Goal: Information Seeking & Learning: Learn about a topic

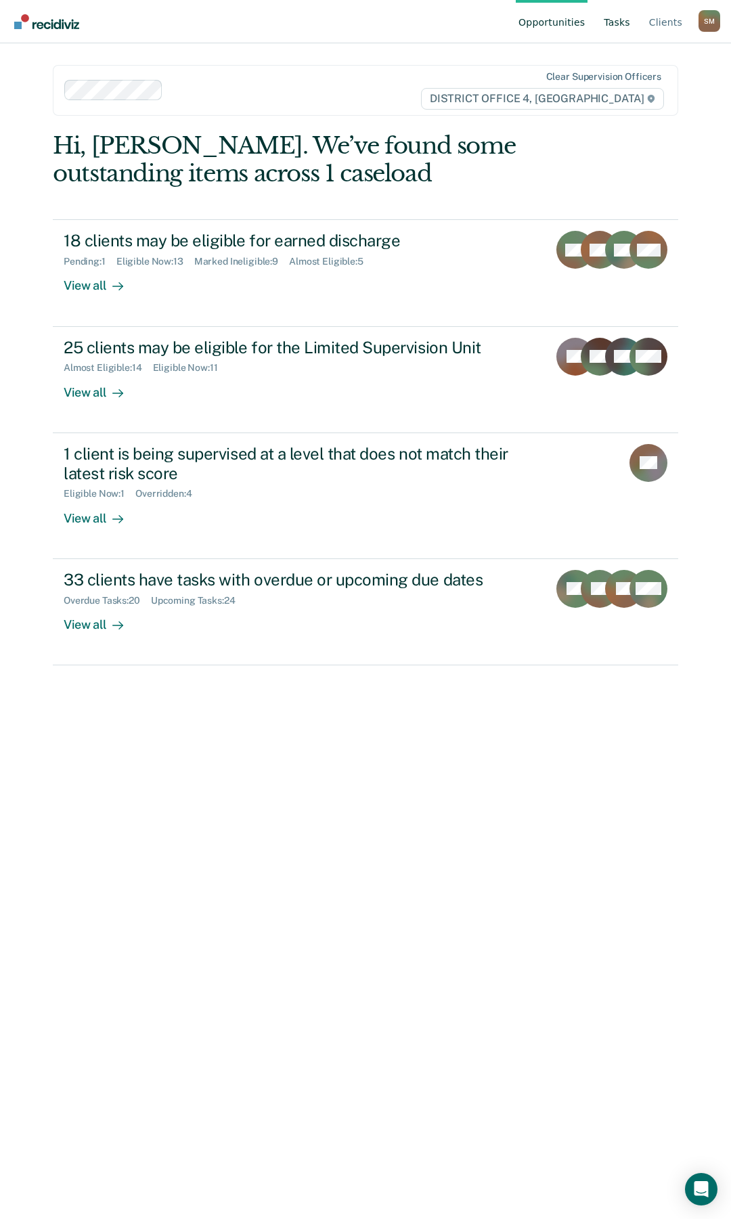
click at [622, 26] on link "Tasks" at bounding box center [617, 21] width 32 height 43
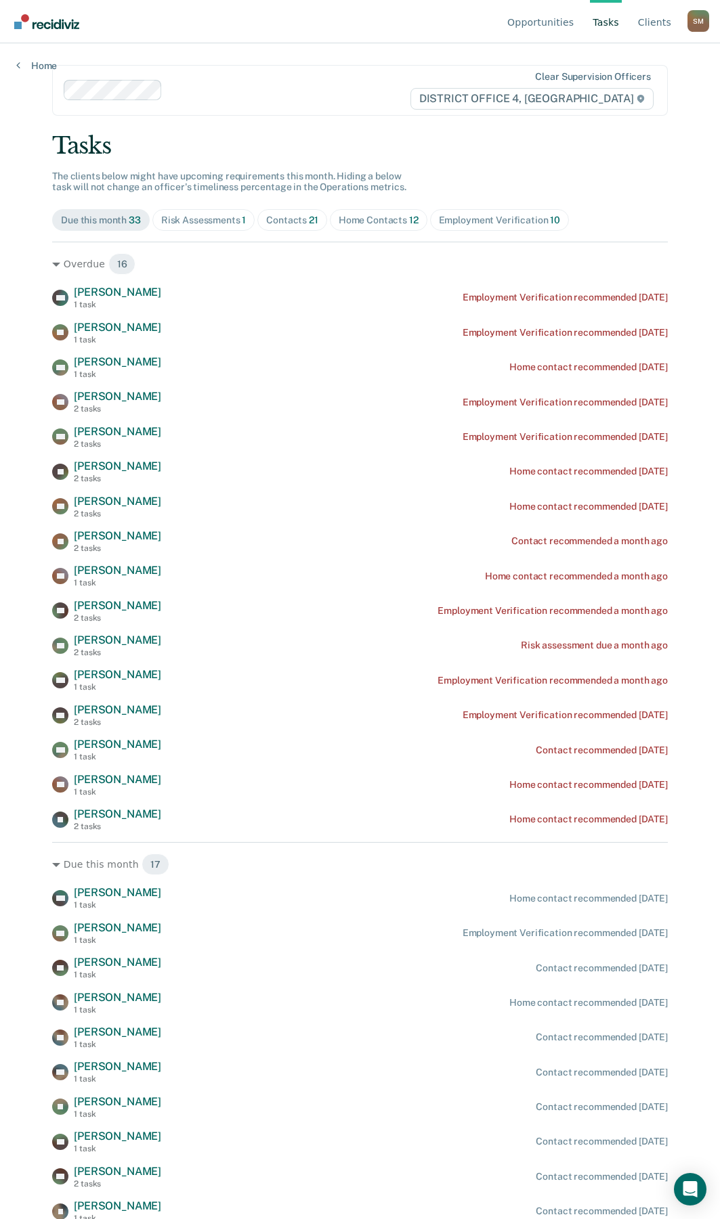
click at [375, 219] on div "Home Contacts 12" at bounding box center [379, 221] width 80 height 12
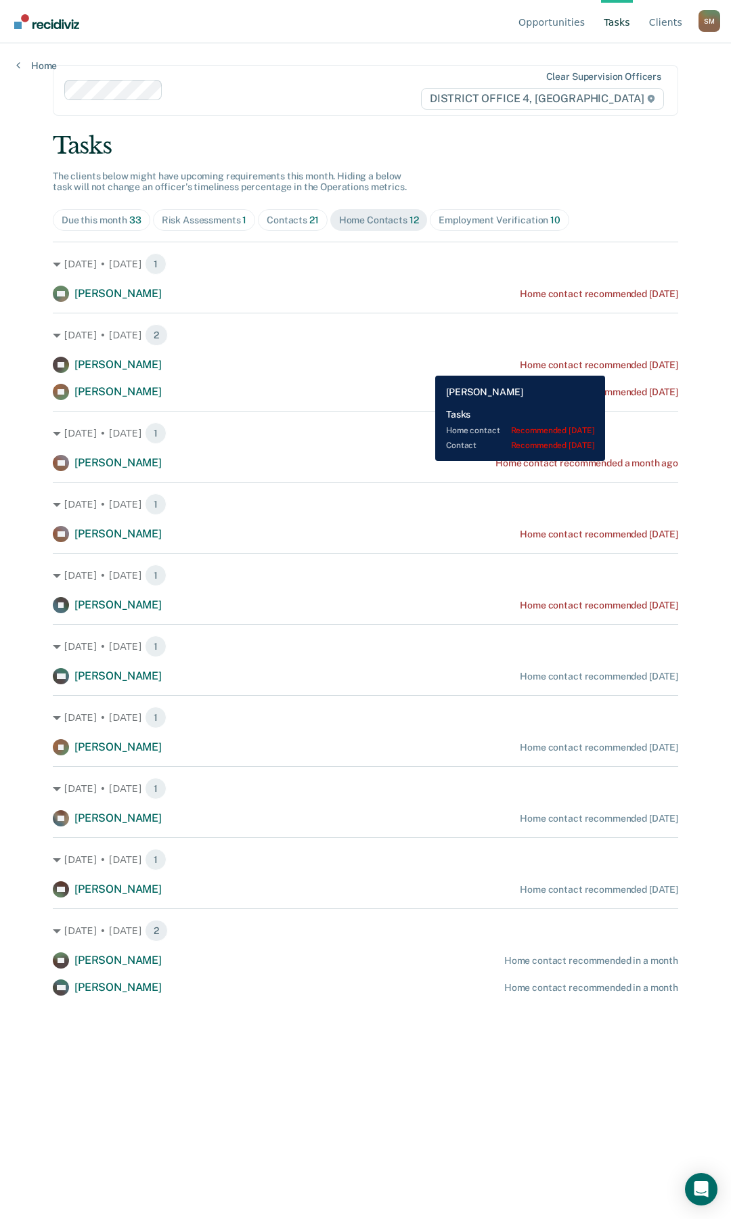
click at [632, 366] on div "Home contact recommended [DATE]" at bounding box center [599, 366] width 158 height 12
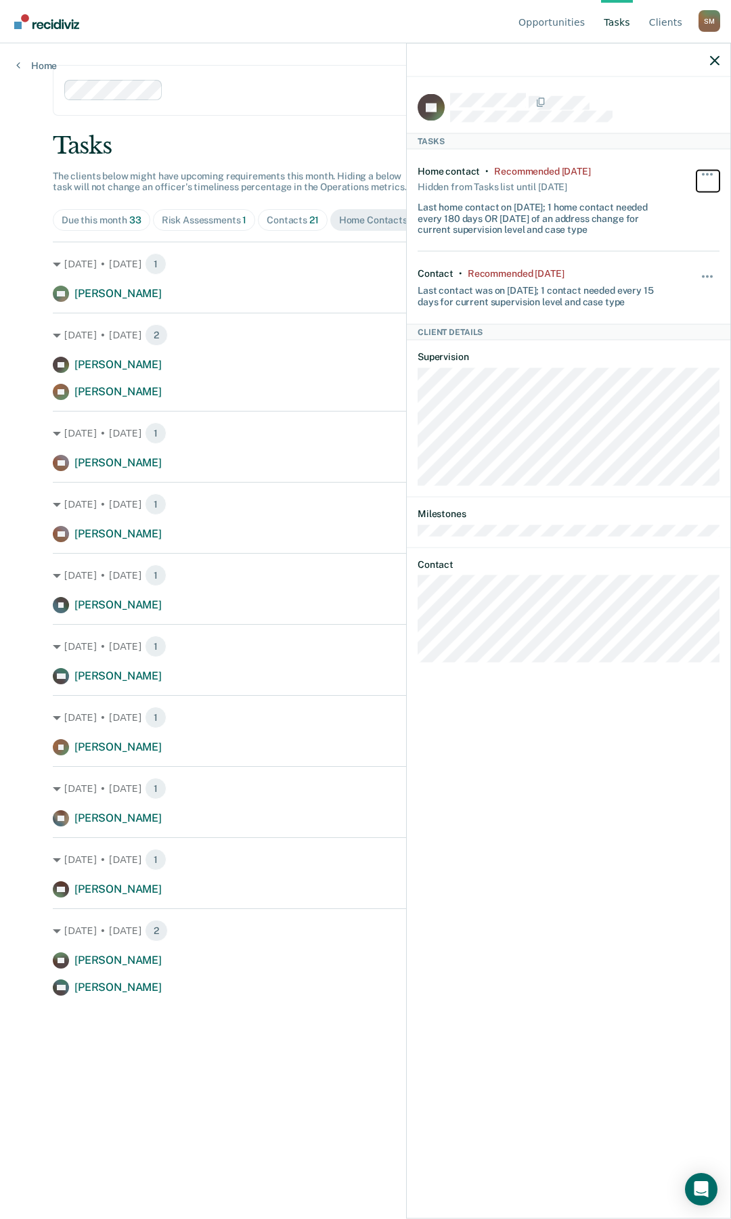
click at [701, 175] on button "button" at bounding box center [708, 181] width 23 height 22
click at [661, 283] on button "90 days" at bounding box center [670, 283] width 97 height 22
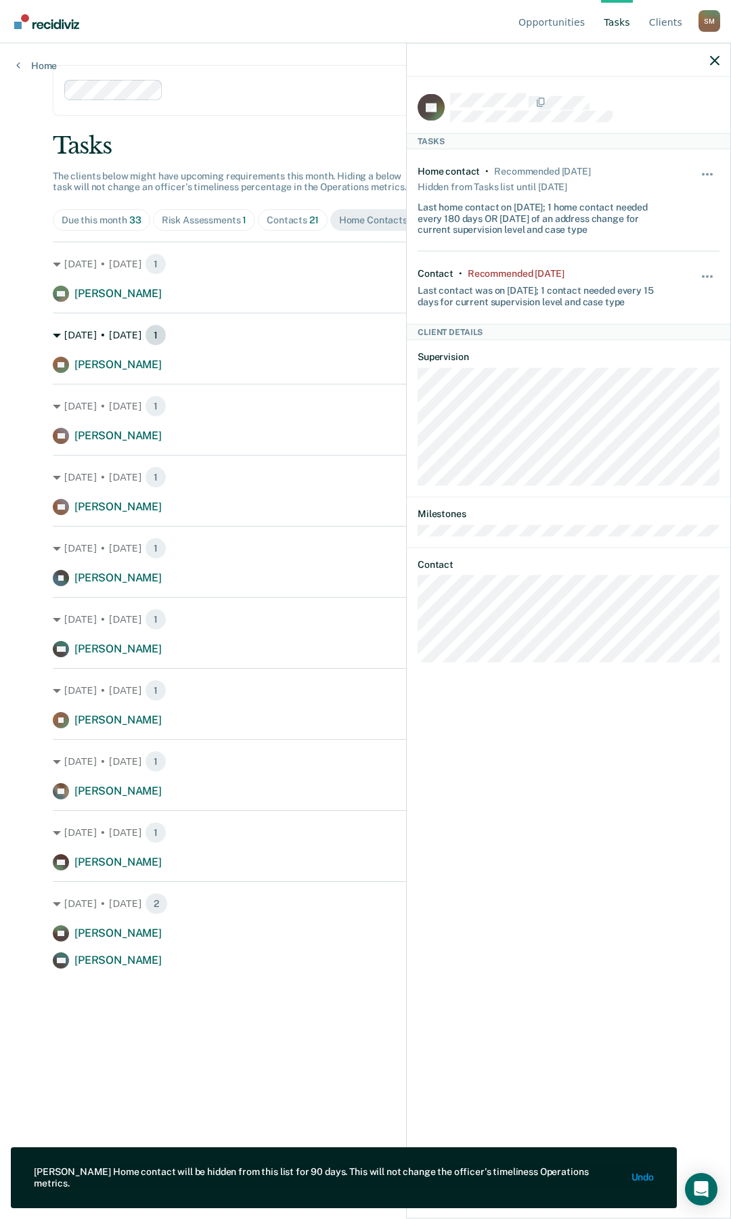
click at [294, 346] on div "[DATE] • [DATE] 1" at bounding box center [366, 335] width 626 height 22
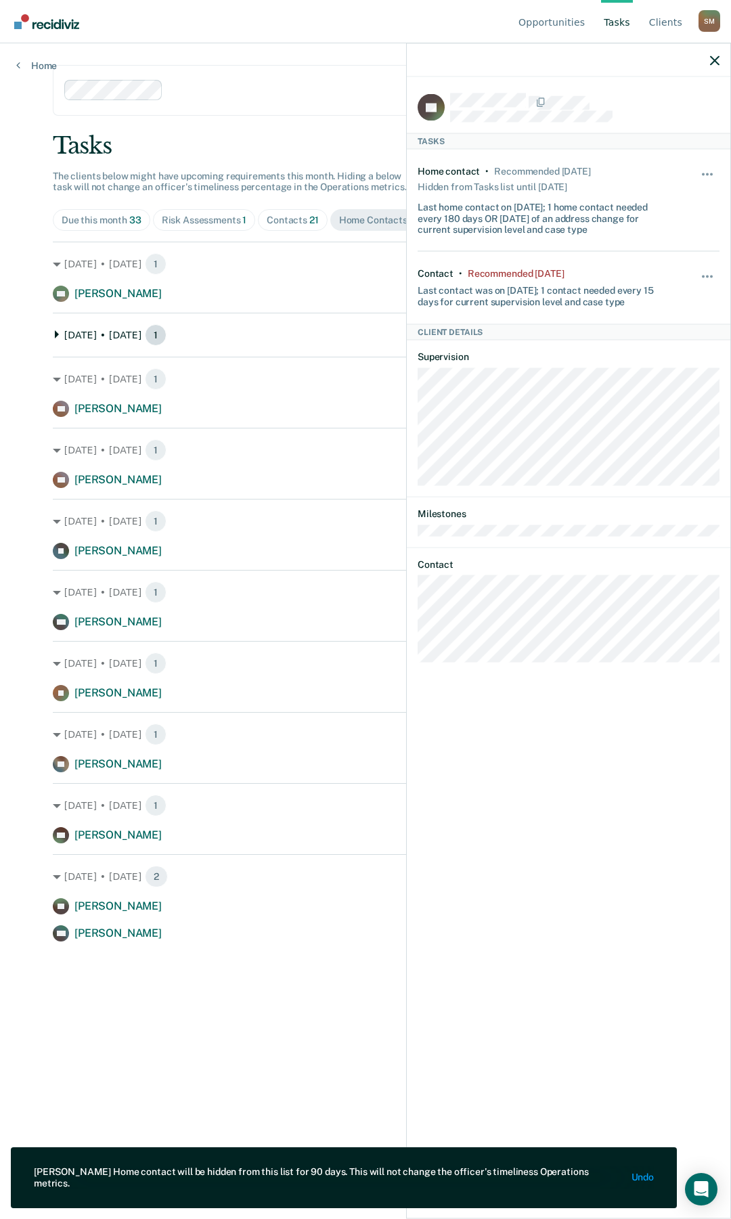
click at [297, 344] on div "[DATE] • [DATE] 1" at bounding box center [366, 335] width 626 height 22
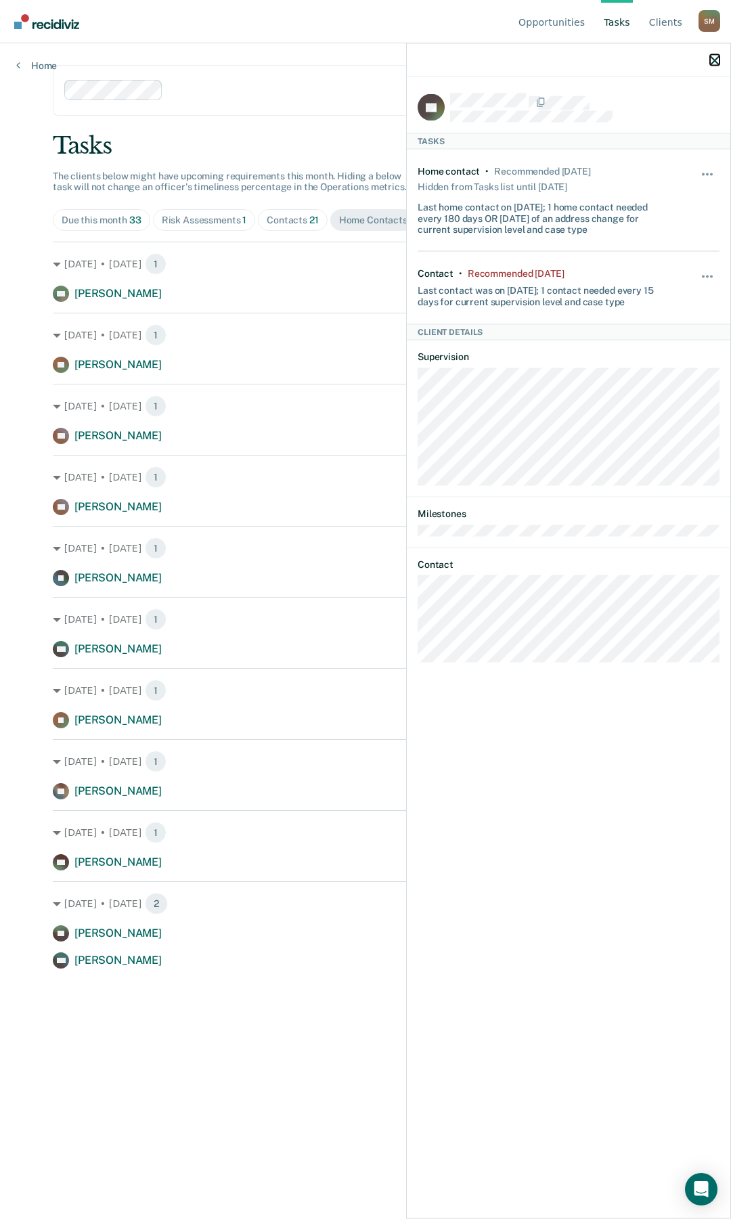
click at [716, 63] on icon "button" at bounding box center [714, 60] width 9 height 9
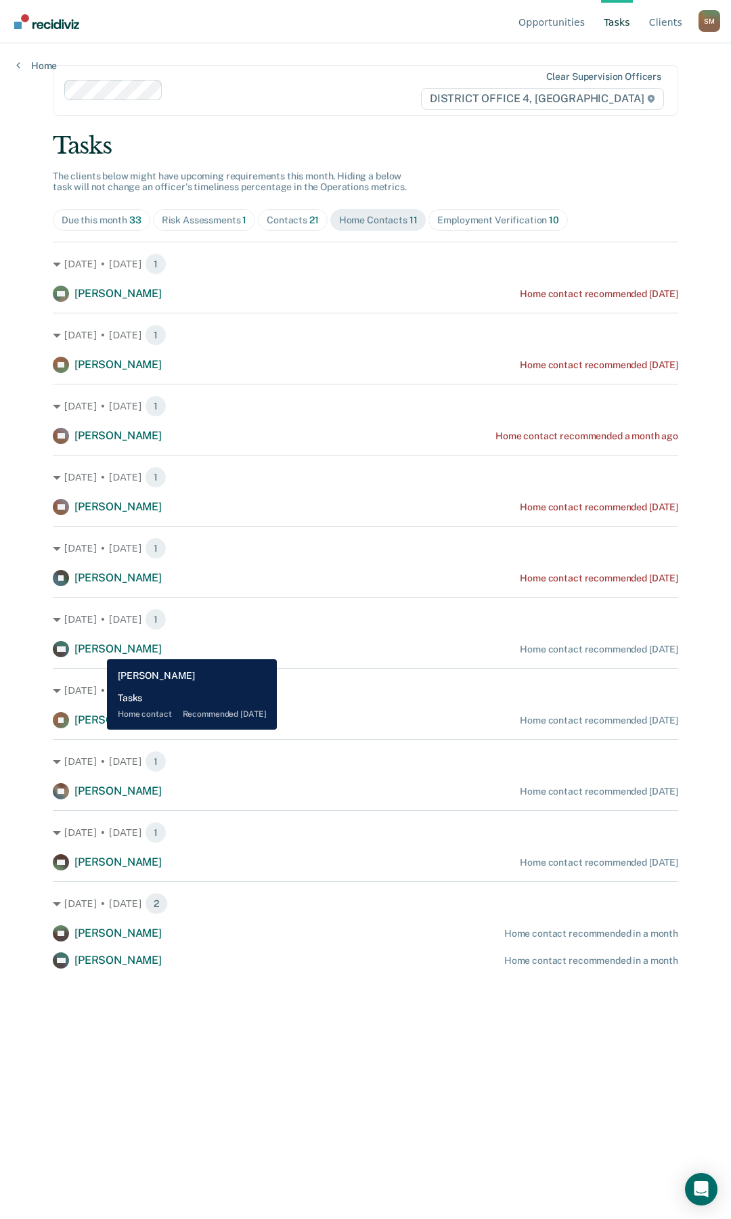
click at [97, 649] on span "[PERSON_NAME]" at bounding box center [117, 649] width 87 height 13
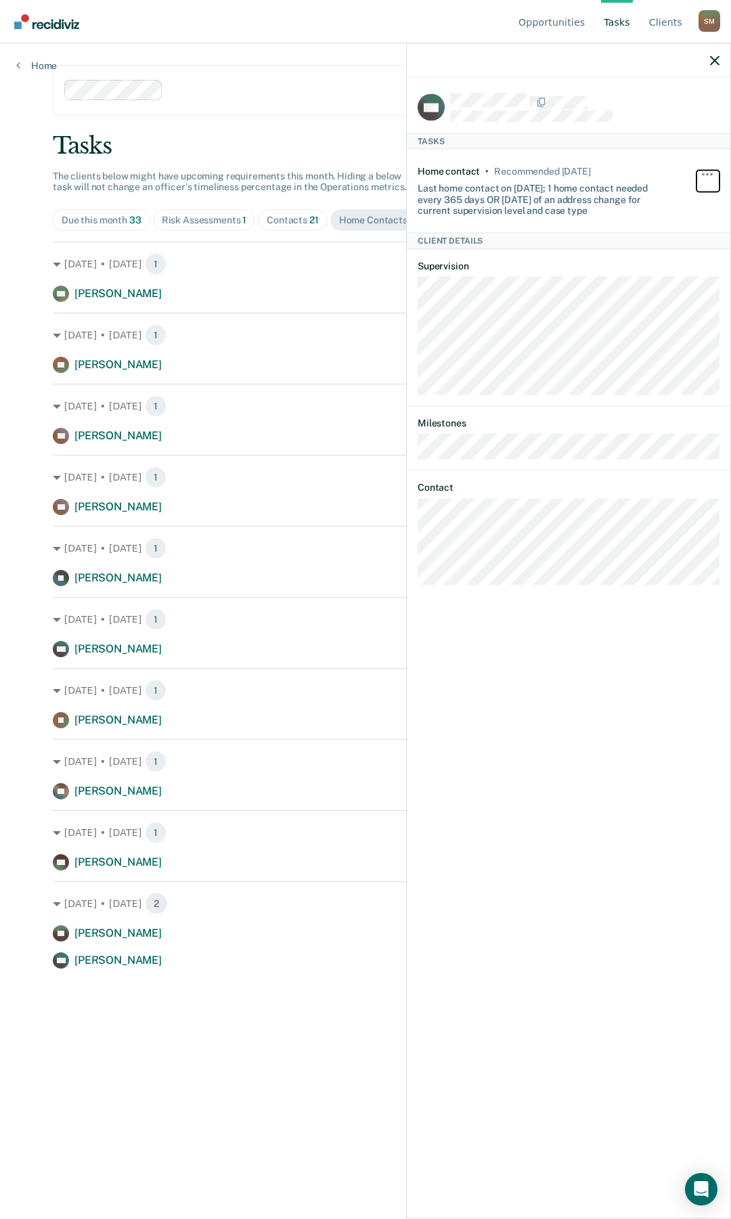
click at [708, 171] on button "button" at bounding box center [708, 181] width 23 height 22
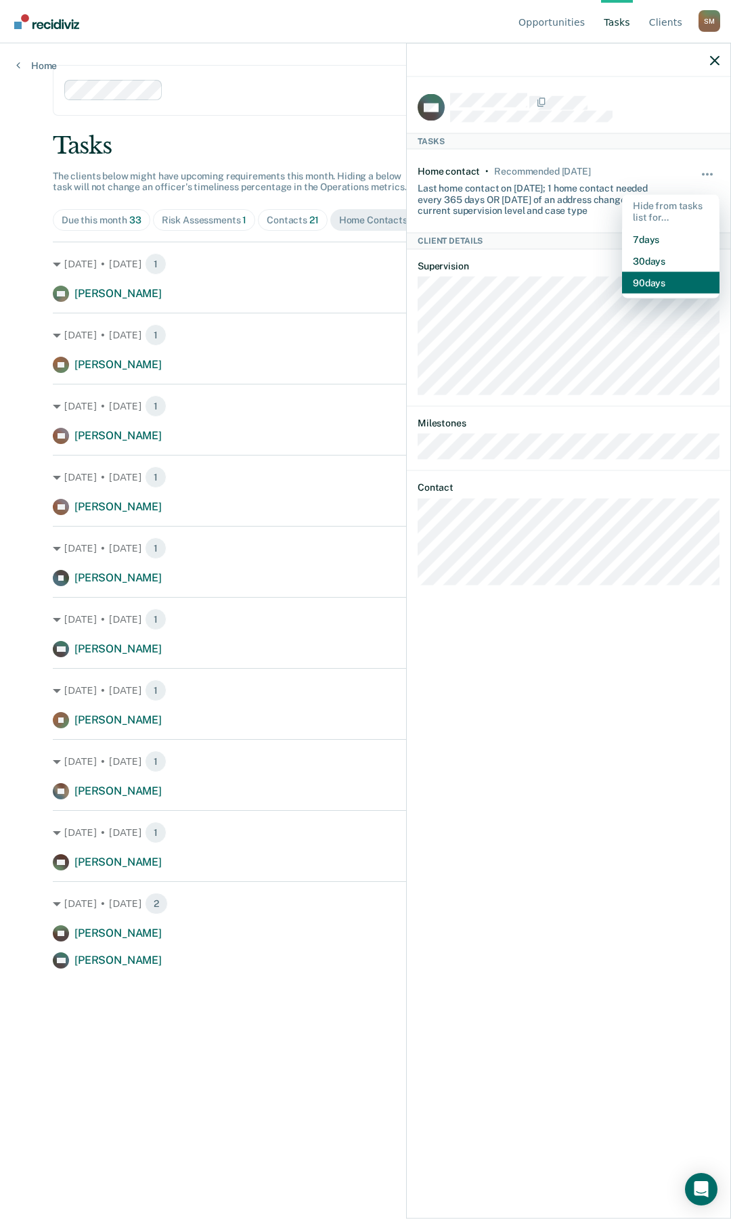
click at [661, 282] on button "90 days" at bounding box center [670, 283] width 97 height 22
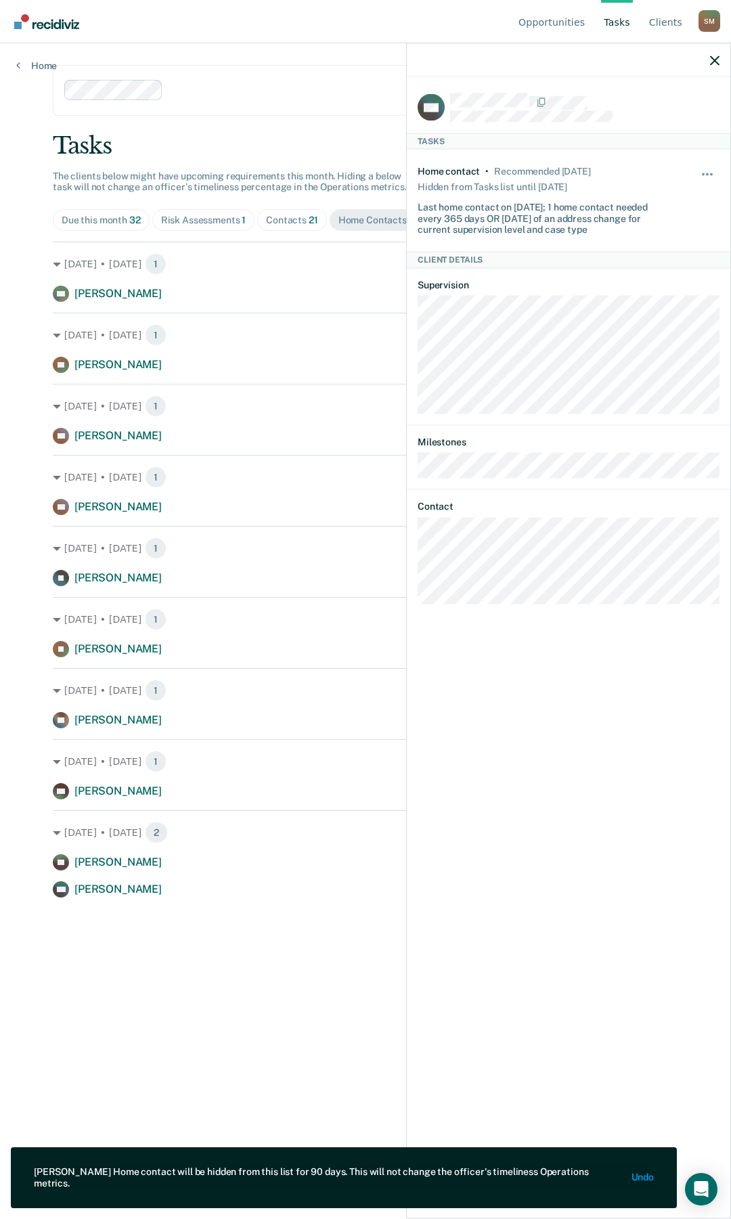
click at [316, 640] on div "[DATE] • [DATE] 1 JK [PERSON_NAME] Home contact recommended [DATE]" at bounding box center [366, 627] width 626 height 60
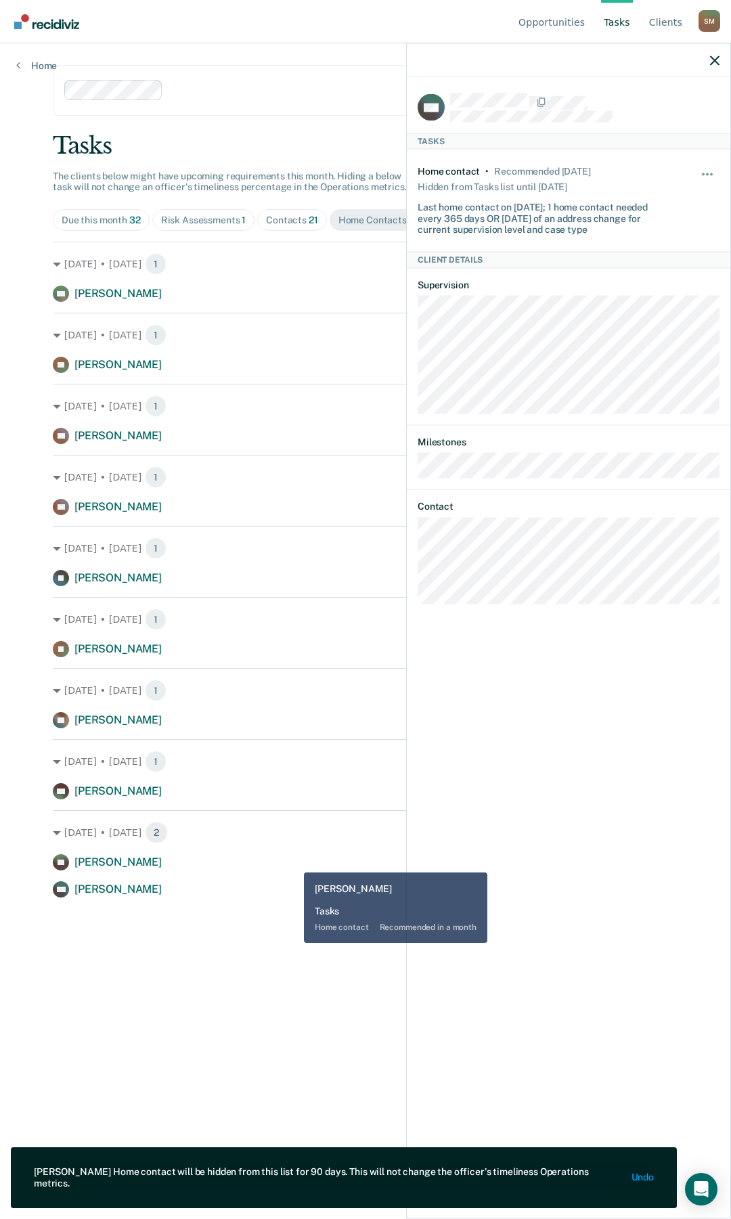
click at [294, 650] on div "[PERSON_NAME] Home contact recommended in a month" at bounding box center [366, 862] width 626 height 16
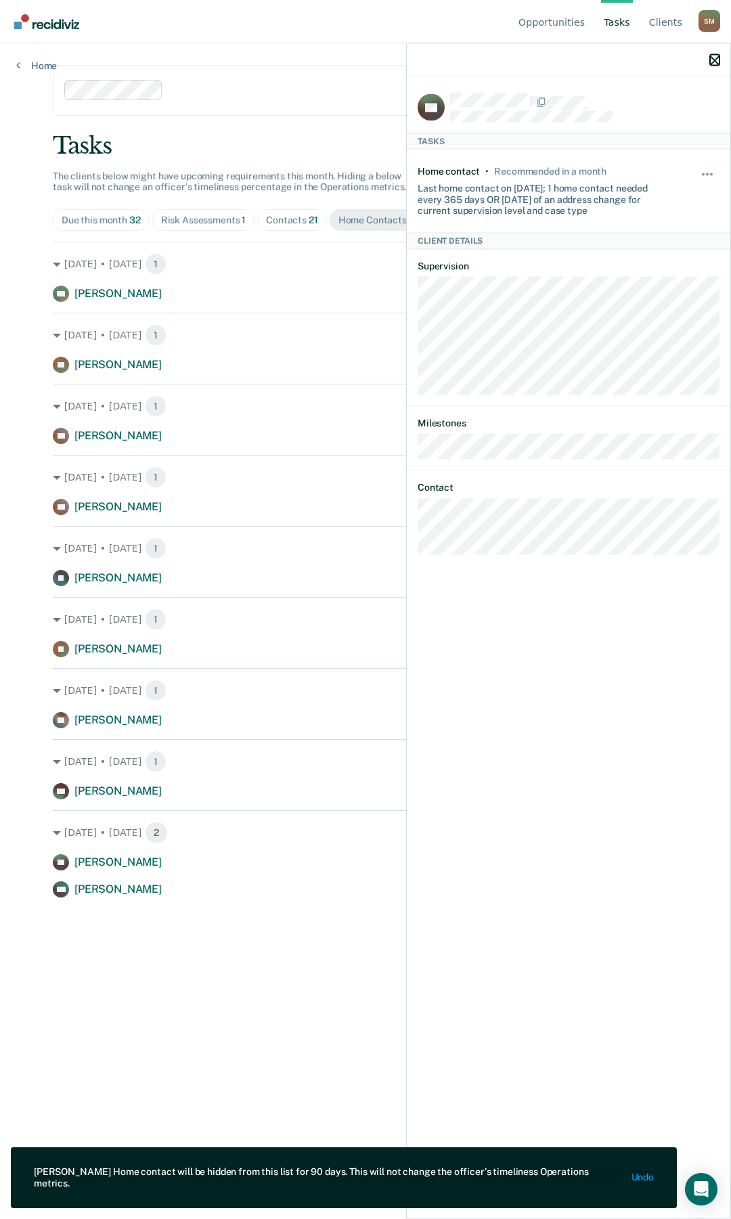
click at [716, 58] on icon "button" at bounding box center [714, 60] width 9 height 9
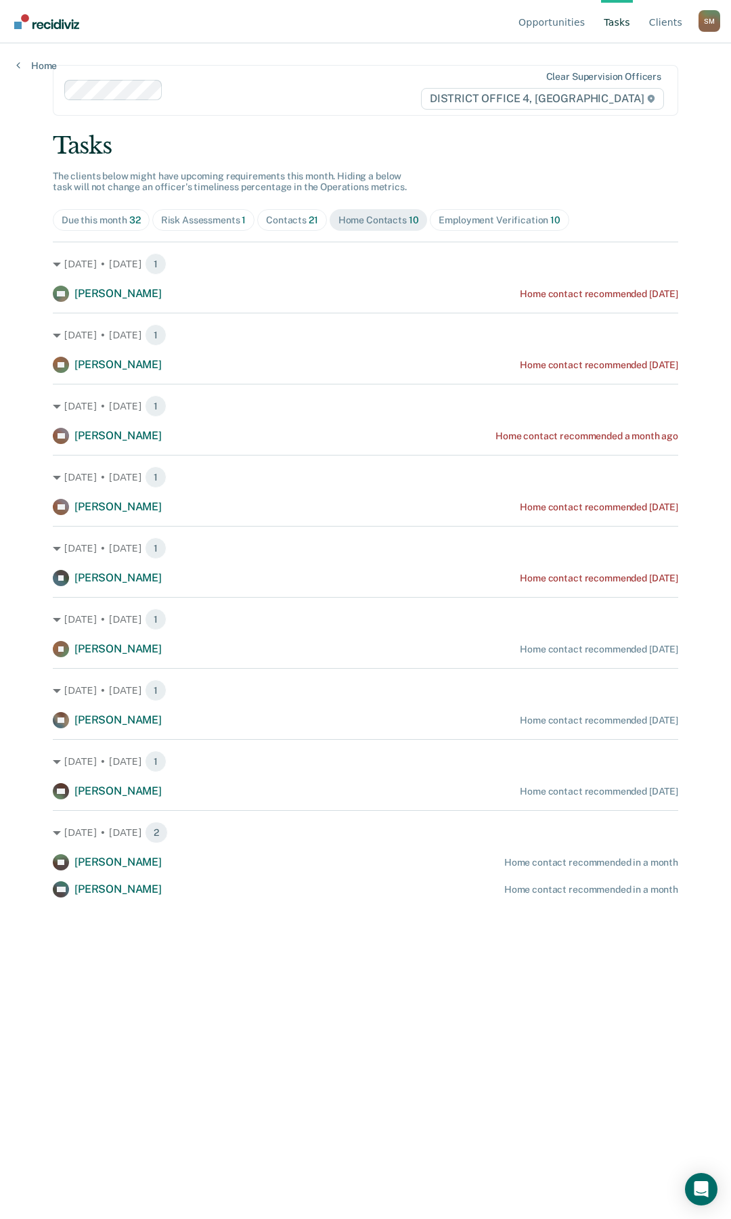
click at [303, 219] on div "Contacts 21" at bounding box center [292, 221] width 52 height 12
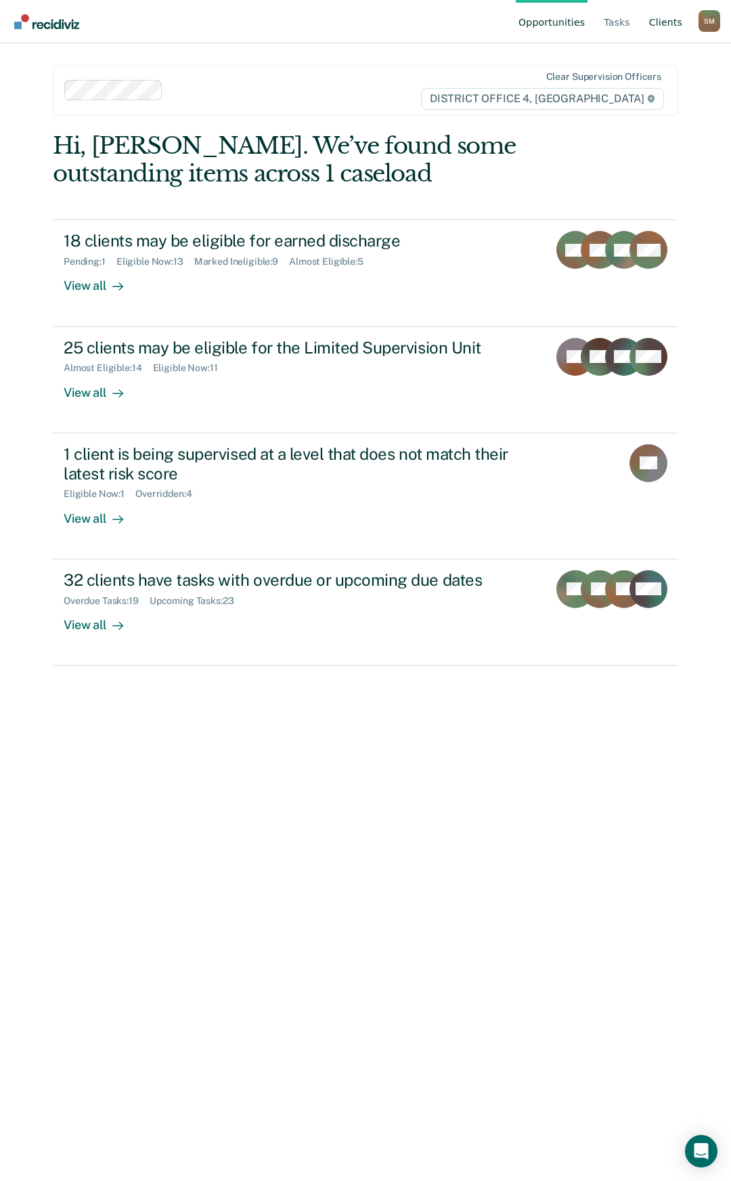
click at [680, 22] on link "Client s" at bounding box center [666, 21] width 39 height 43
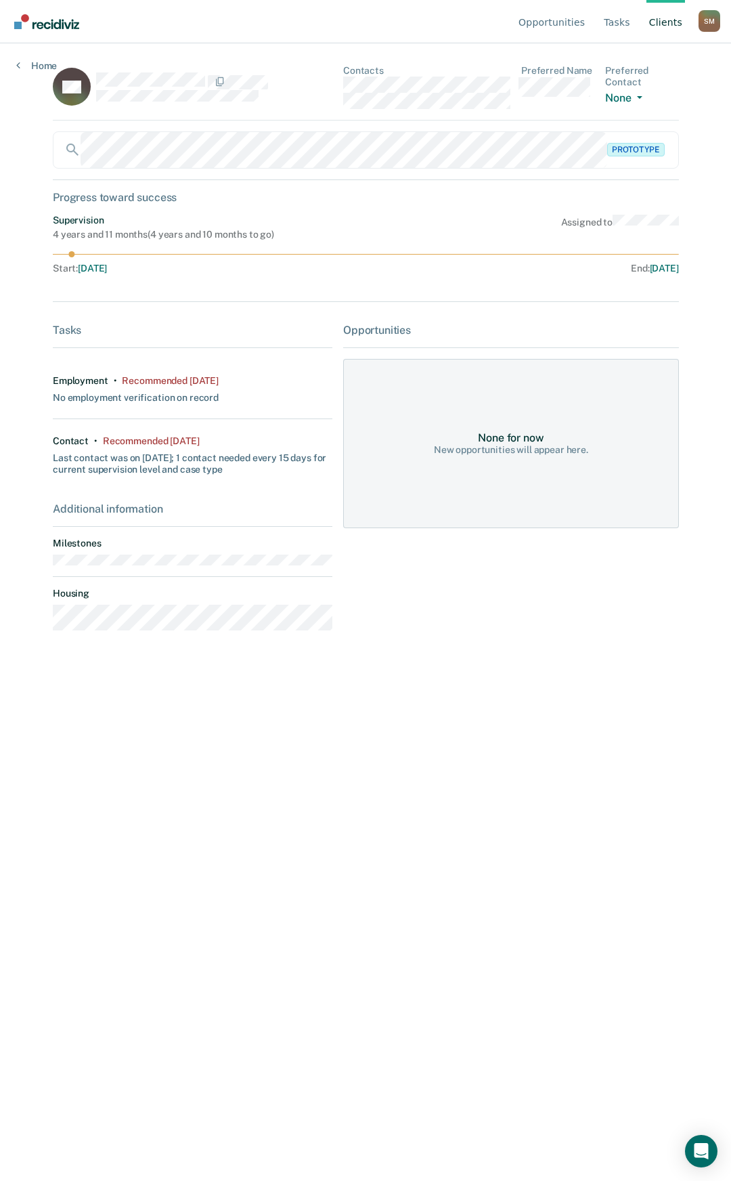
click at [672, 23] on link "Client s" at bounding box center [666, 21] width 39 height 43
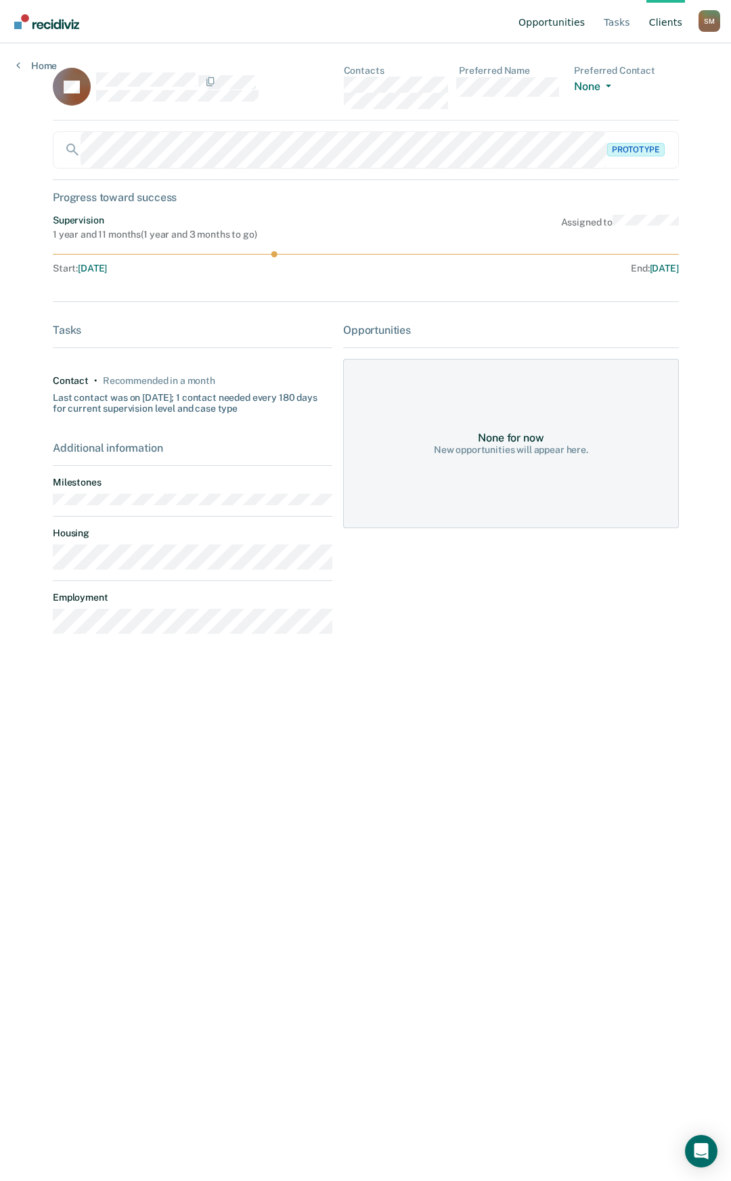
click at [561, 23] on link "Opportunities" at bounding box center [552, 21] width 72 height 43
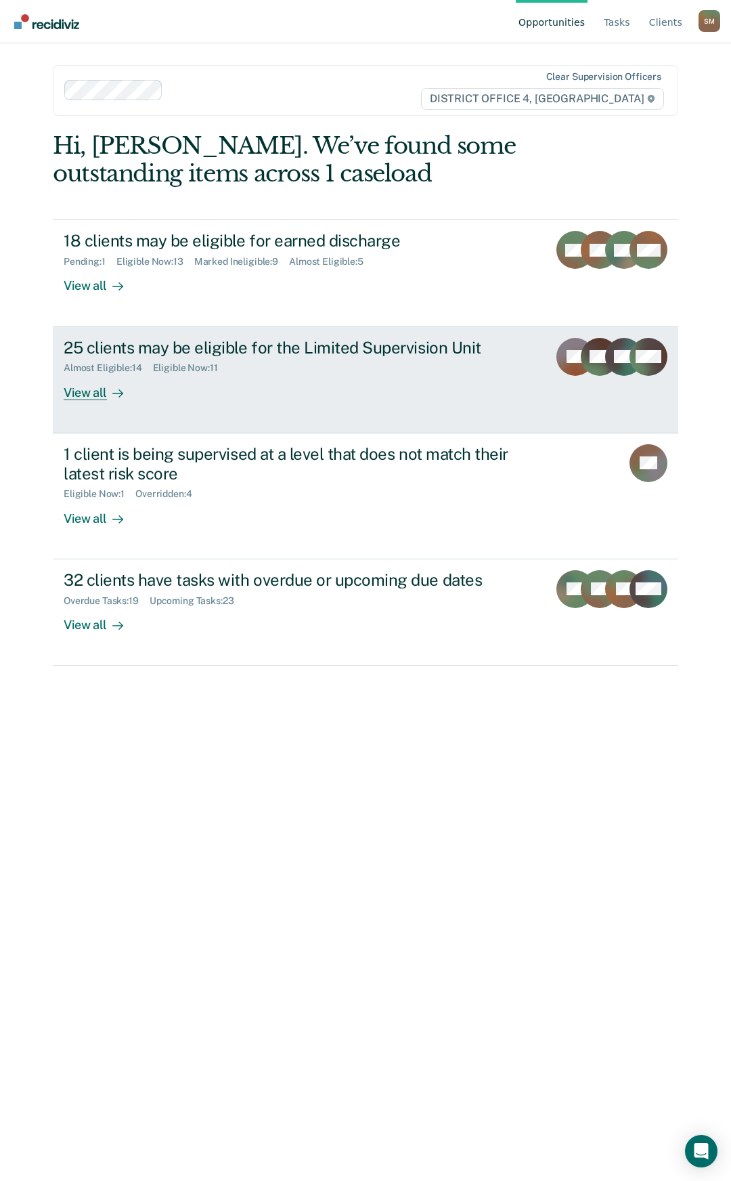
click at [286, 343] on div "25 clients may be eligible for the Limited Supervision Unit" at bounding box center [301, 348] width 474 height 20
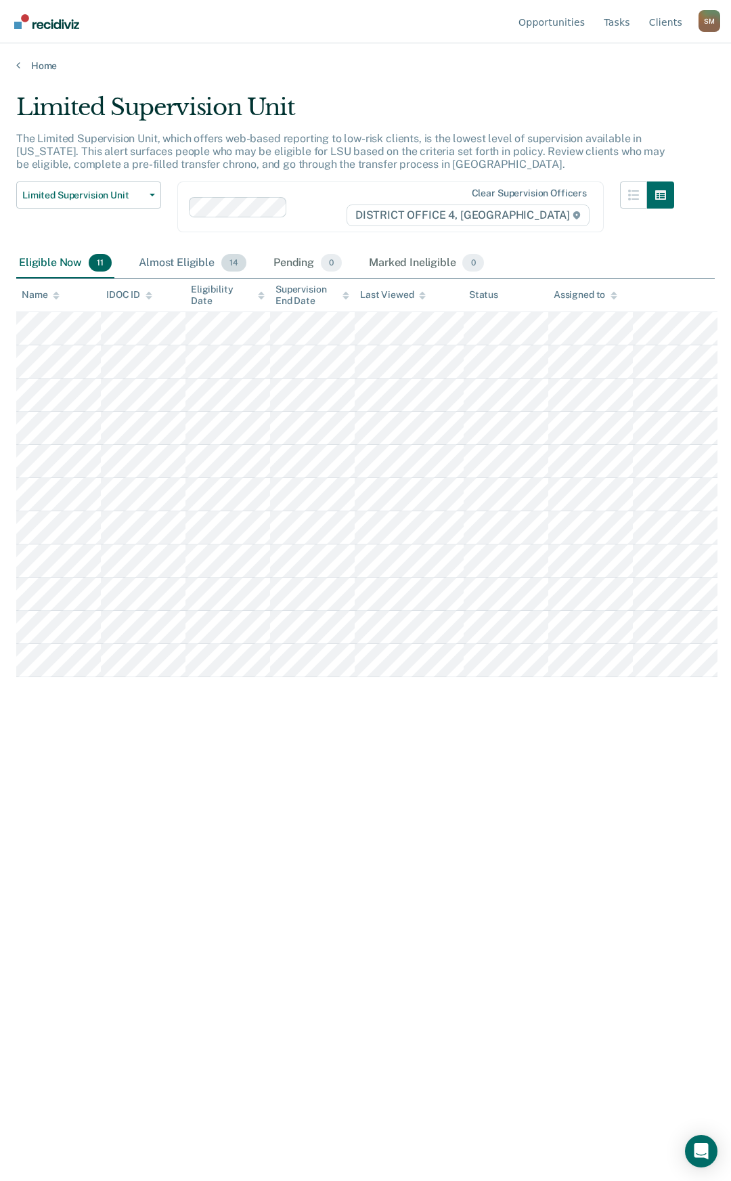
click at [201, 263] on div "Almost Eligible 14" at bounding box center [192, 263] width 113 height 30
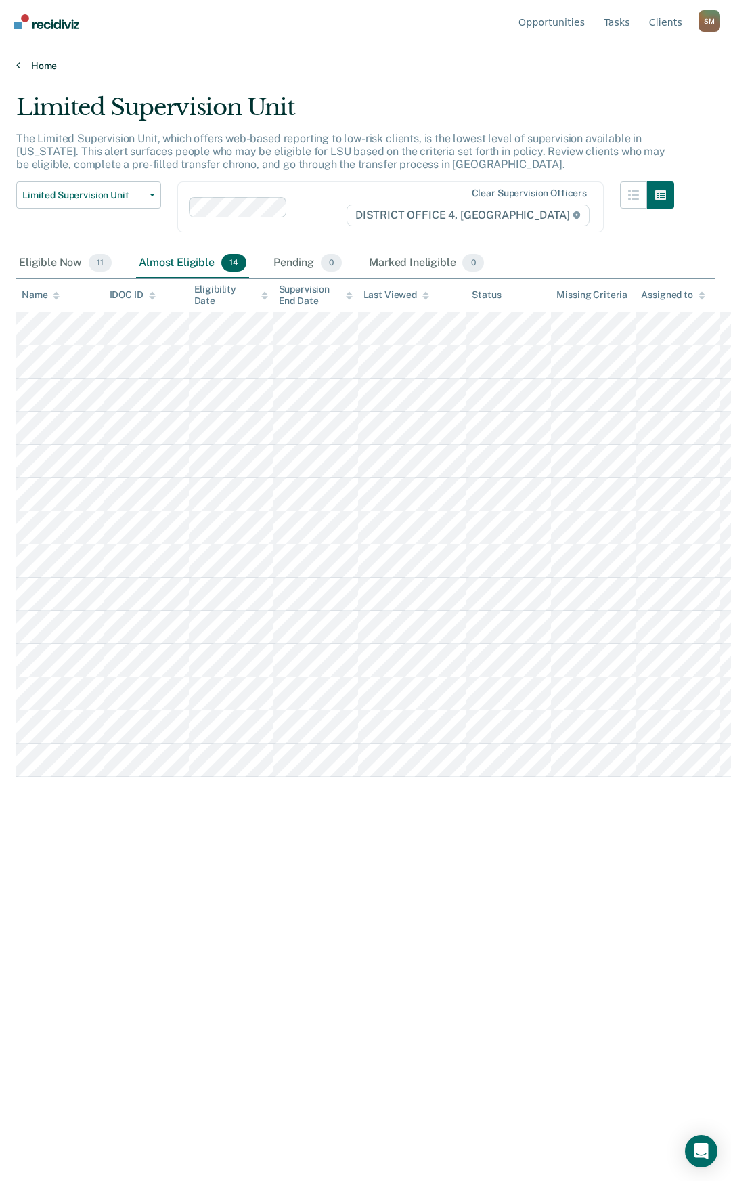
click at [18, 63] on icon at bounding box center [18, 65] width 4 height 11
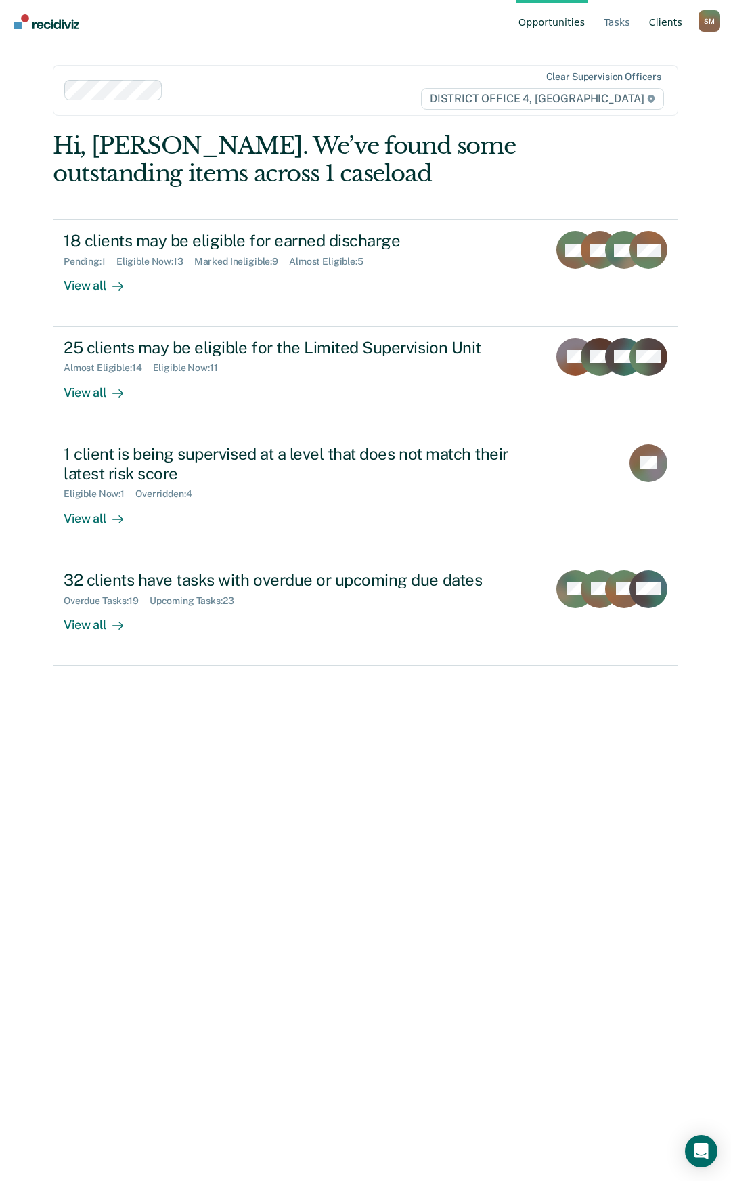
click at [668, 24] on link "Client s" at bounding box center [666, 21] width 39 height 43
click at [670, 20] on link "Client s" at bounding box center [666, 21] width 39 height 43
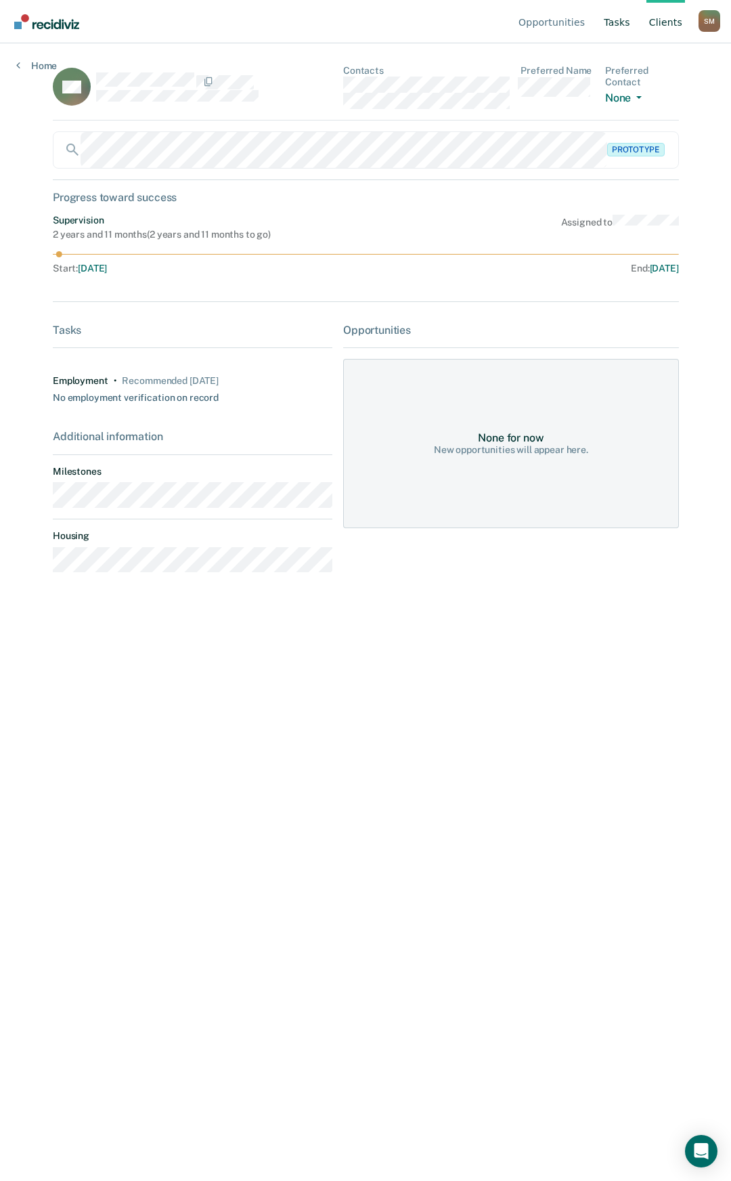
click at [616, 22] on link "Tasks" at bounding box center [617, 21] width 32 height 43
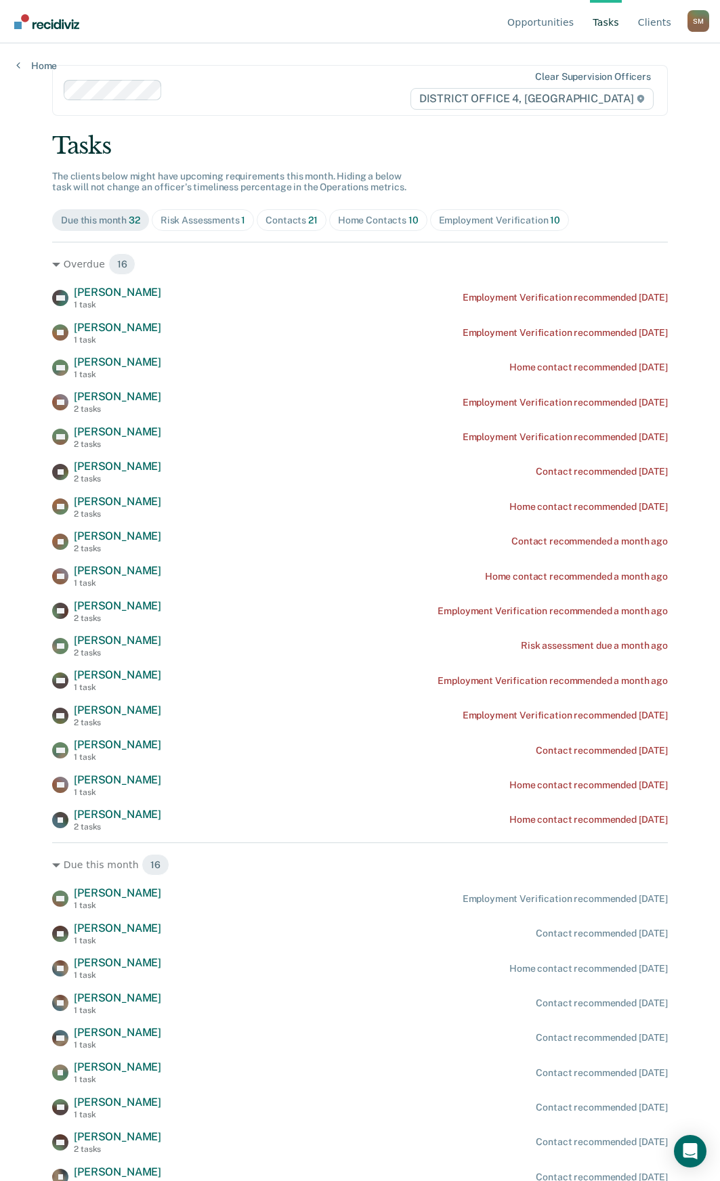
click at [207, 217] on div "Risk Assessments 1" at bounding box center [202, 221] width 85 height 12
